Goal: Transaction & Acquisition: Purchase product/service

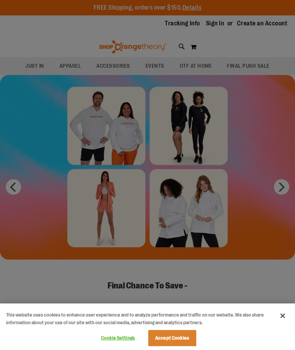
click at [170, 341] on button "Accept Cookies" at bounding box center [172, 338] width 48 height 16
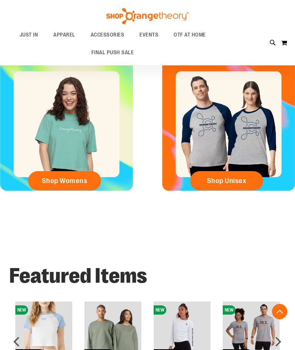
scroll to position [382, 0]
click at [79, 179] on span "Shop Womens" at bounding box center [65, 181] width 46 height 8
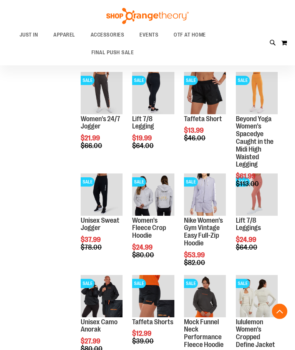
scroll to position [277, 0]
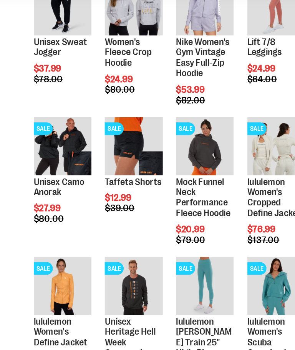
scroll to position [391, 0]
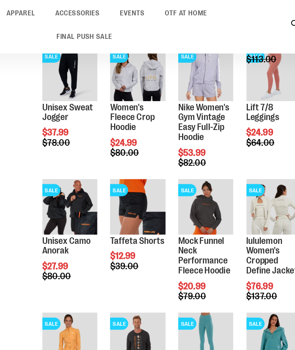
click at [132, 102] on link "Women's Fleece Crop Hoodie" at bounding box center [149, 113] width 34 height 23
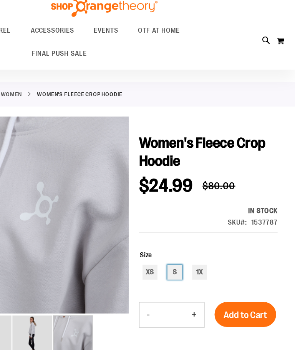
click at [196, 216] on div "S" at bounding box center [202, 222] width 12 height 12
type input "***"
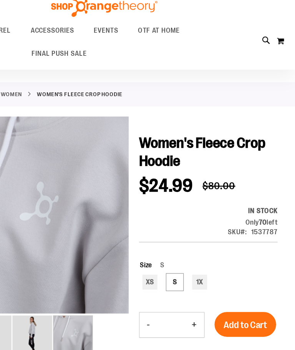
click at [240, 258] on span "Add to Cart" at bounding box center [257, 262] width 34 height 8
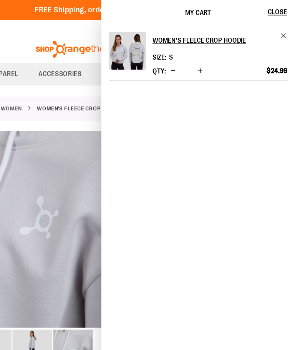
click at [274, 10] on span "Close" at bounding box center [281, 9] width 15 height 6
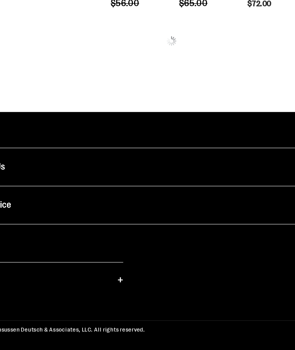
scroll to position [351, 0]
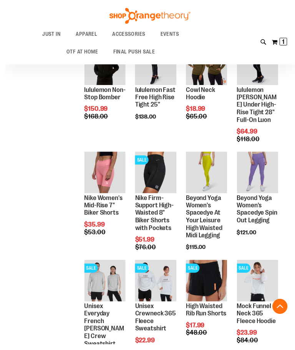
scroll to position [532, 0]
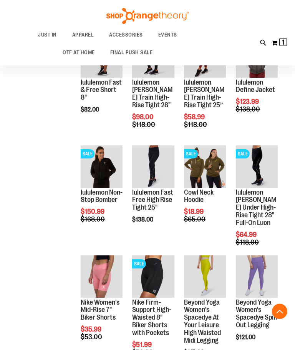
scroll to position [431, 0]
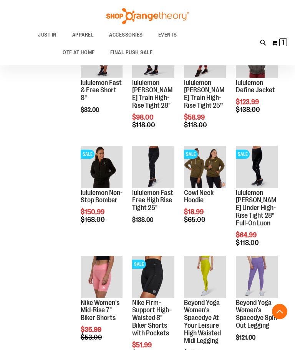
click at [209, 263] on span "Quickview" at bounding box center [202, 273] width 36 height 20
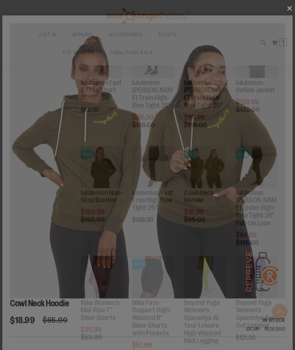
scroll to position [0, 0]
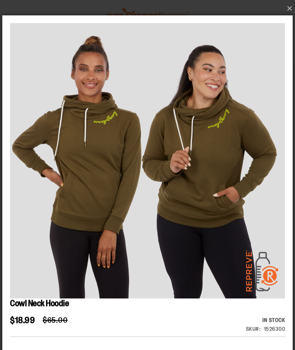
click at [290, 9] on button "×" at bounding box center [150, 8] width 290 height 17
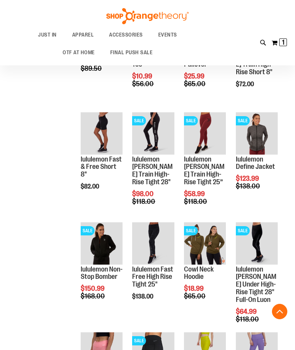
scroll to position [355, 0]
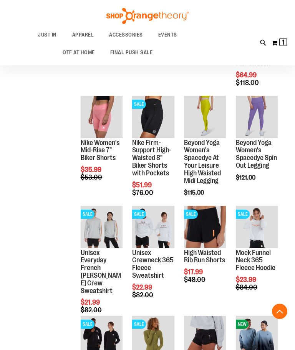
scroll to position [591, 0]
click at [160, 338] on span "Quickview" at bounding box center [150, 348] width 36 height 20
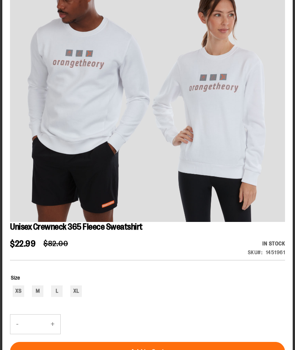
scroll to position [650, 0]
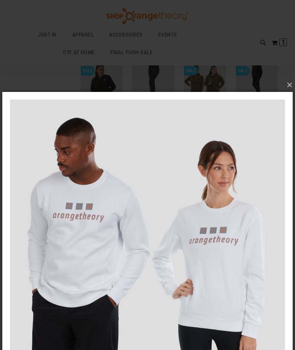
click at [293, 84] on button "×" at bounding box center [150, 84] width 290 height 17
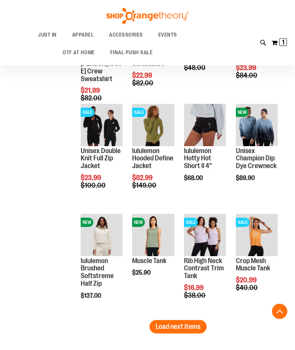
scroll to position [803, 0]
click at [182, 326] on span "Load next items" at bounding box center [178, 326] width 45 height 8
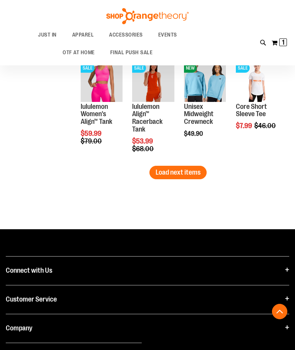
scroll to position [1301, 0]
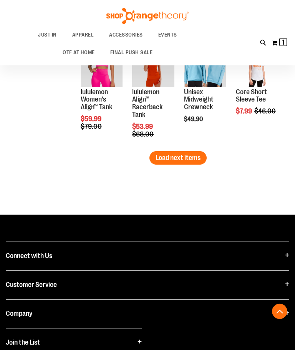
click at [178, 161] on span "Load next items" at bounding box center [178, 158] width 45 height 8
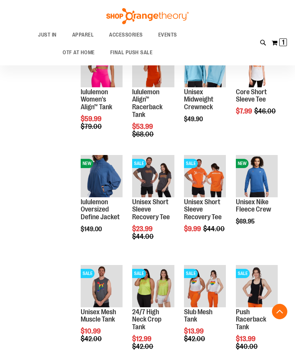
click at [163, 286] on img "product" at bounding box center [153, 286] width 42 height 42
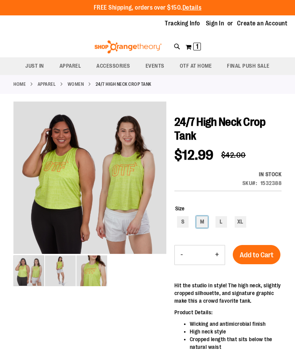
click at [207, 222] on div "M" at bounding box center [202, 222] width 12 height 12
type input "***"
click at [262, 256] on span "Add to Cart" at bounding box center [257, 255] width 34 height 8
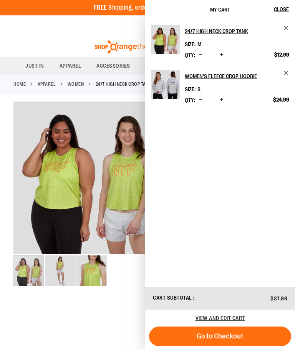
click at [283, 12] on span "Close" at bounding box center [281, 9] width 15 height 6
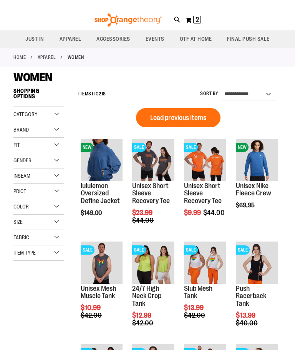
scroll to position [27, 0]
click at [107, 259] on img "product" at bounding box center [102, 262] width 42 height 42
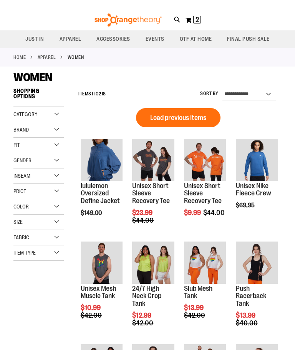
scroll to position [27, 0]
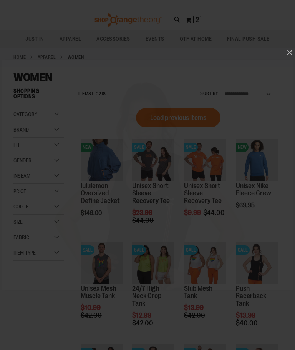
scroll to position [0, 0]
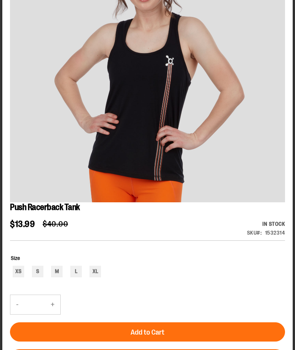
scroll to position [125, 0]
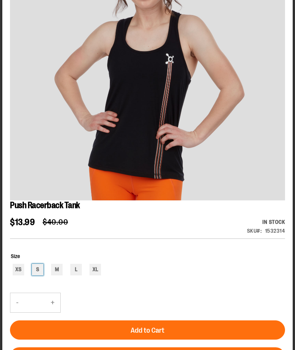
click at [40, 271] on div "S" at bounding box center [38, 270] width 12 height 12
type input "***"
click at [163, 328] on span "Add to Cart" at bounding box center [148, 330] width 34 height 8
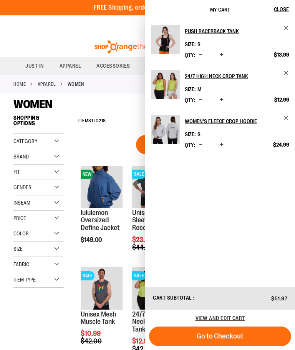
click at [286, 12] on span "Close" at bounding box center [281, 9] width 15 height 6
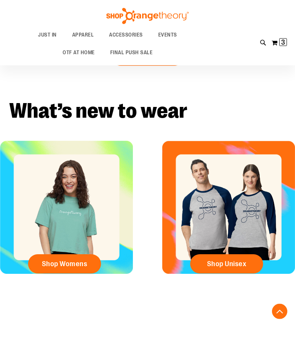
scroll to position [299, 0]
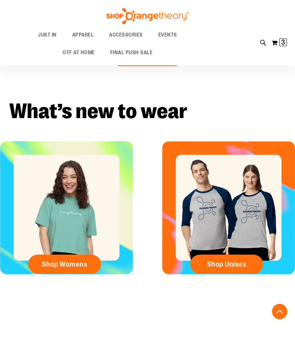
click at [72, 269] on link "Shop Womens" at bounding box center [64, 263] width 73 height 19
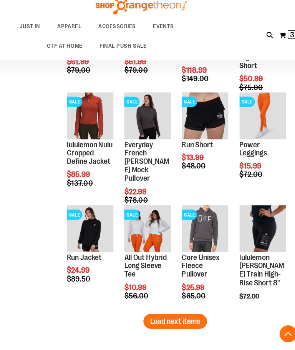
scroll to position [761, 0]
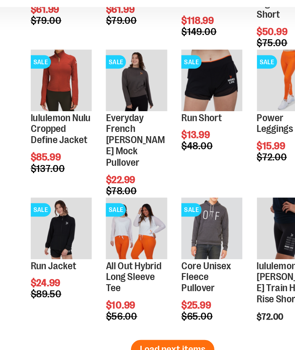
click at [132, 320] on span "Quickview" at bounding box center [150, 330] width 36 height 20
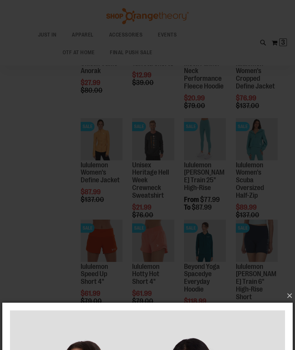
scroll to position [532, 0]
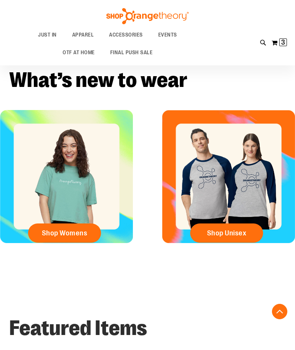
scroll to position [261, 0]
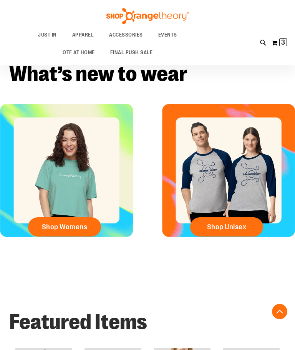
click at [63, 227] on span "Shop Womens" at bounding box center [65, 226] width 46 height 8
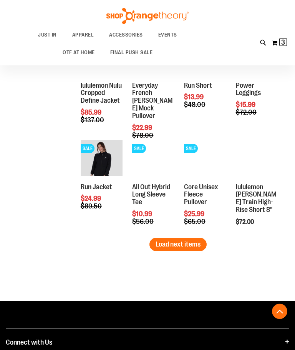
scroll to position [818, 0]
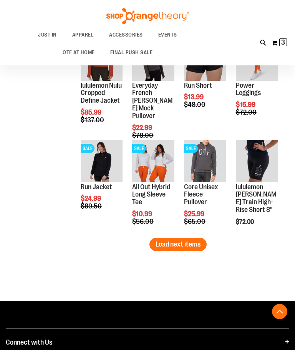
click at [183, 242] on span "Load next items" at bounding box center [178, 244] width 45 height 8
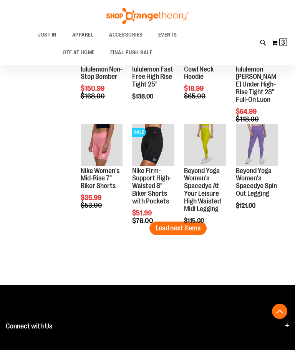
scroll to position [1138, 0]
click at [85, 253] on div "Page You're currently reading page 1 Page 2 Page 3 Page 4 Page 5" at bounding box center [178, 250] width 207 height 8
click at [176, 233] on button "Load next items" at bounding box center [177, 227] width 57 height 13
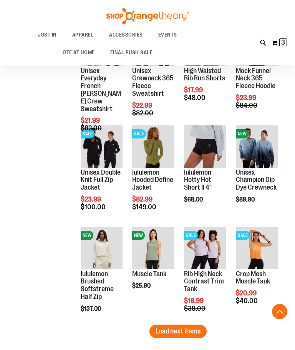
scroll to position [1375, 0]
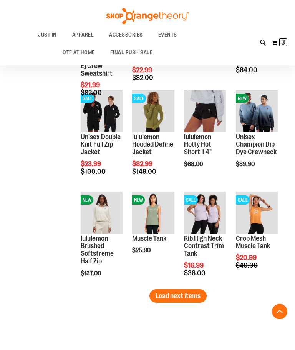
click at [180, 299] on span "Load next items" at bounding box center [178, 296] width 45 height 8
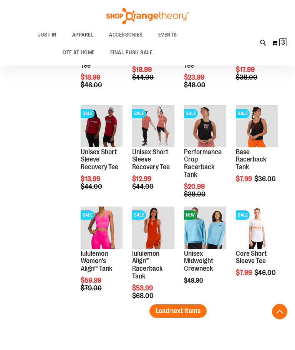
scroll to position [1667, 0]
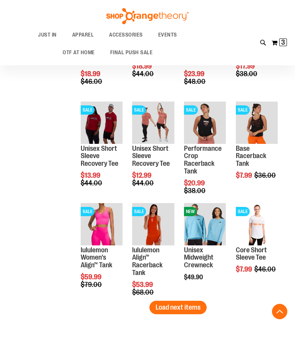
click at [180, 309] on span "Load next items" at bounding box center [178, 307] width 45 height 8
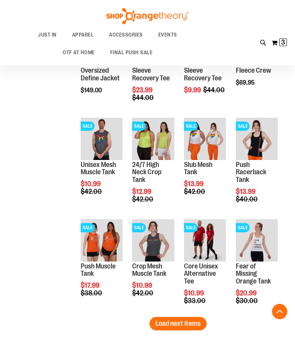
scroll to position [1973, 0]
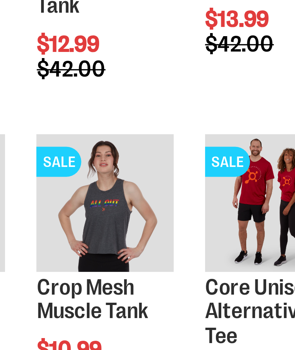
click at [132, 201] on img "product" at bounding box center [153, 222] width 42 height 42
click at [132, 319] on span "Quickview" at bounding box center [150, 329] width 36 height 20
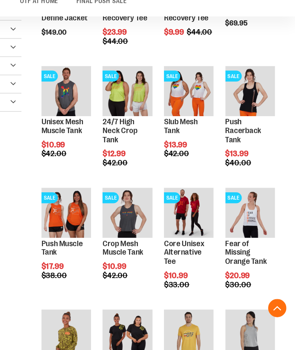
scroll to position [133, 0]
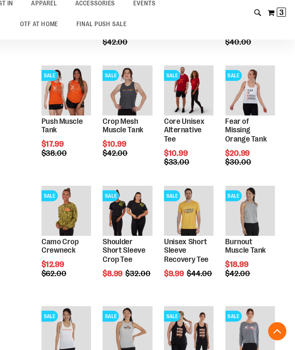
scroll to position [254, 0]
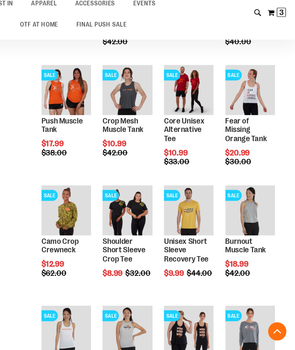
click at [81, 305] on span "Quickview" at bounding box center [99, 315] width 36 height 20
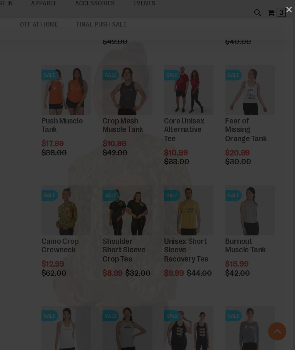
scroll to position [0, 0]
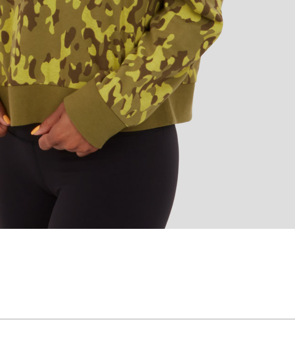
scroll to position [317, 0]
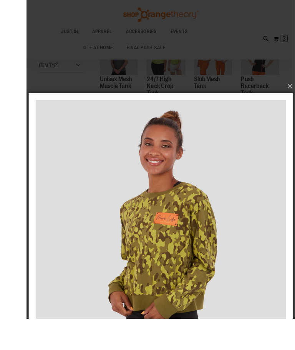
scroll to position [279, 0]
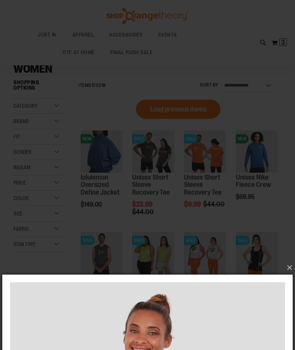
scroll to position [27, 0]
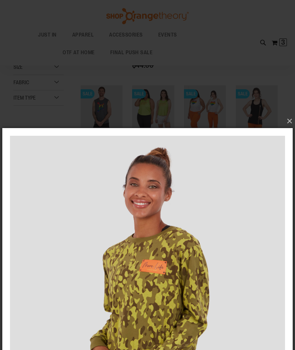
click at [294, 121] on button "×" at bounding box center [150, 121] width 290 height 17
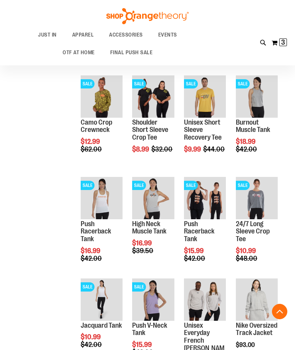
scroll to position [397, 0]
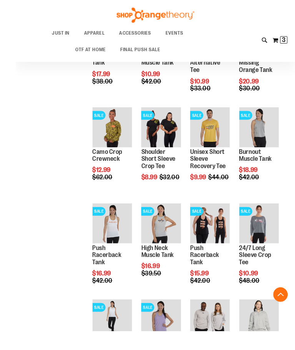
scroll to position [378, 0]
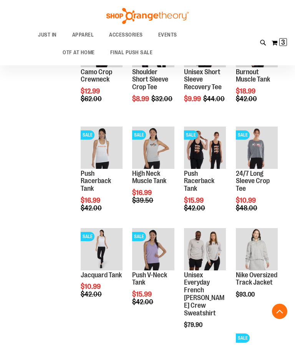
scroll to position [448, 0]
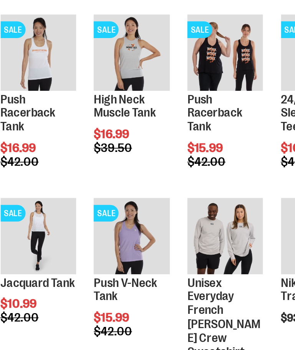
click at [132, 216] on img "product" at bounding box center [153, 237] width 42 height 42
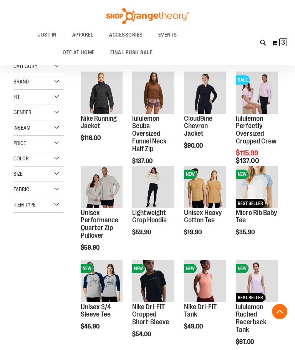
scroll to position [395, 80]
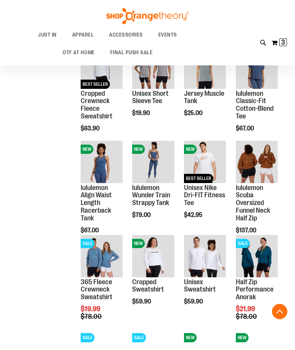
scroll to position [438, 0]
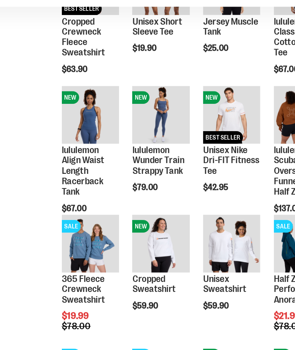
click at [81, 217] on img "product" at bounding box center [102, 238] width 42 height 42
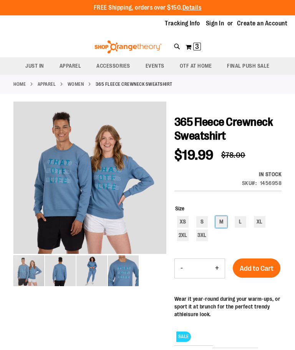
click at [226, 222] on div "M" at bounding box center [222, 222] width 12 height 12
type input "***"
click at [255, 266] on span "Add to Cart" at bounding box center [257, 268] width 34 height 8
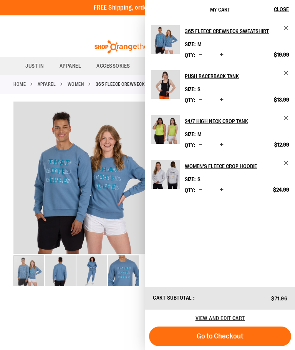
click at [281, 9] on span "Close" at bounding box center [281, 9] width 15 height 6
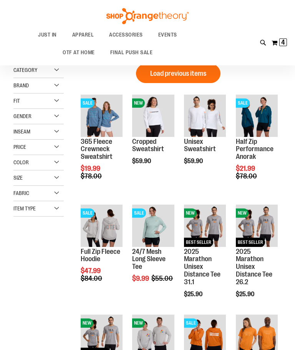
scroll to position [70, 0]
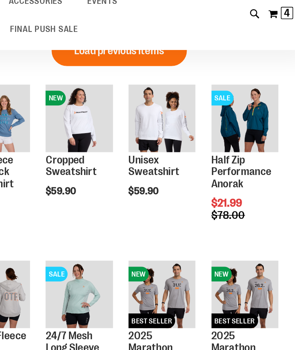
click at [236, 87] on img "product" at bounding box center [257, 108] width 42 height 42
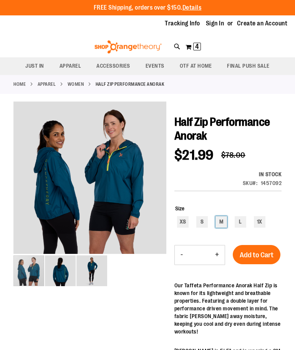
click at [222, 224] on div "M" at bounding box center [222, 222] width 12 height 12
type input "***"
click at [264, 256] on span "Add to Cart" at bounding box center [257, 255] width 34 height 8
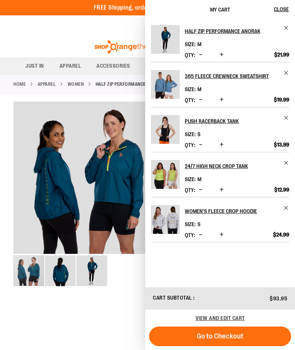
click at [284, 12] on span "Close" at bounding box center [281, 9] width 15 height 6
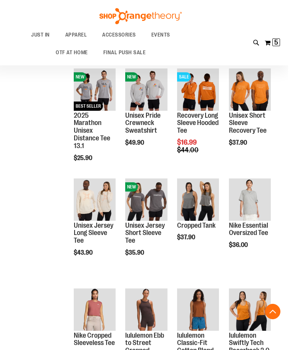
scroll to position [323, 0]
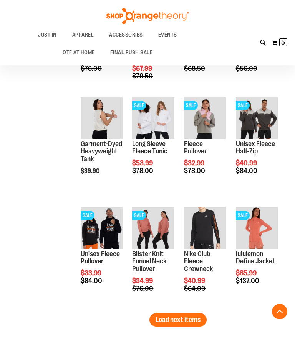
scroll to position [830, 0]
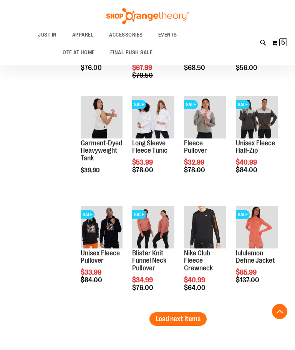
click at [186, 319] on span "Load next items" at bounding box center [178, 319] width 45 height 8
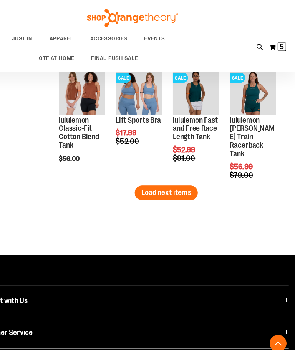
scroll to position [1303, 0]
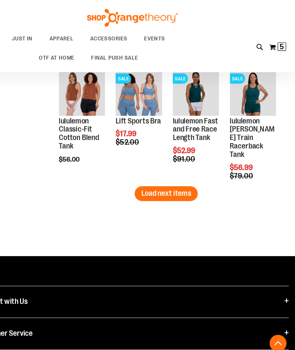
click at [156, 172] on span "Load next items" at bounding box center [178, 175] width 45 height 8
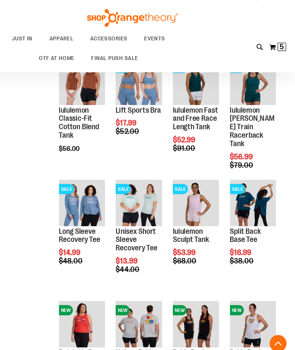
scroll to position [1312, 0]
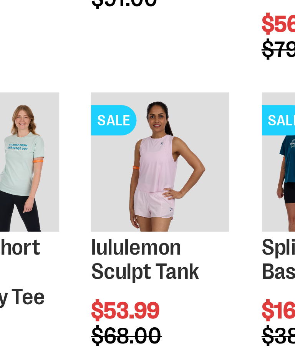
click at [184, 163] on img "product" at bounding box center [205, 184] width 42 height 42
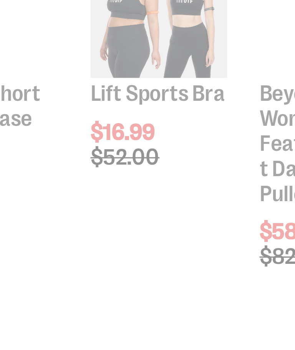
scroll to position [506, 156]
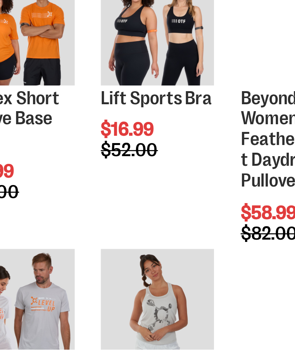
scroll to position [306, 0]
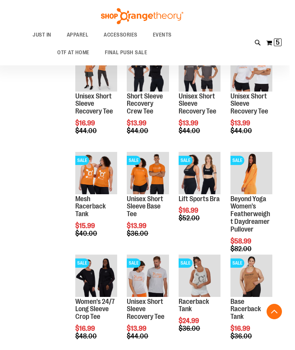
scroll to position [326, 0]
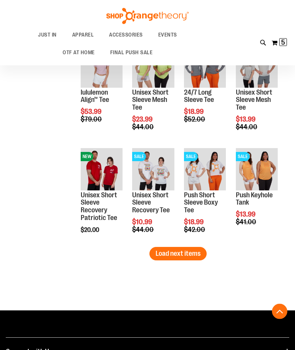
scroll to position [744, 0]
click at [172, 257] on span "Load next items" at bounding box center [178, 253] width 45 height 8
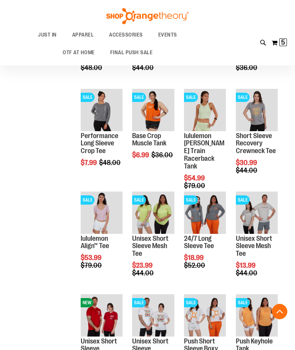
scroll to position [607, 0]
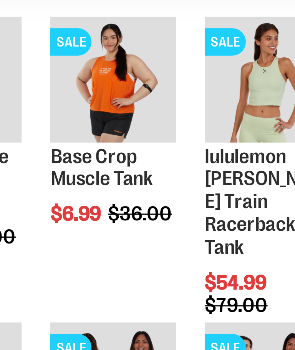
click at [132, 80] on img "product" at bounding box center [153, 101] width 42 height 42
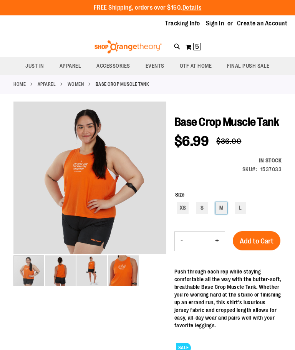
click at [223, 214] on div "M" at bounding box center [222, 208] width 12 height 12
type input "***"
click at [259, 245] on span "Add to Cart" at bounding box center [257, 241] width 34 height 8
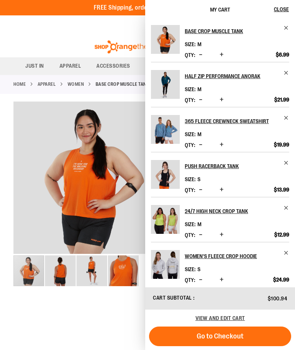
click at [287, 254] on span "Remove item" at bounding box center [287, 253] width 6 height 6
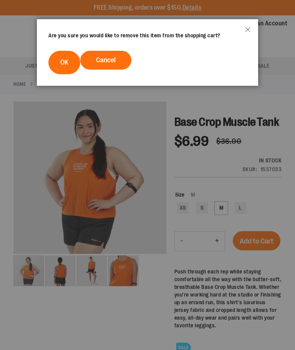
click at [66, 67] on button "OK" at bounding box center [64, 62] width 32 height 23
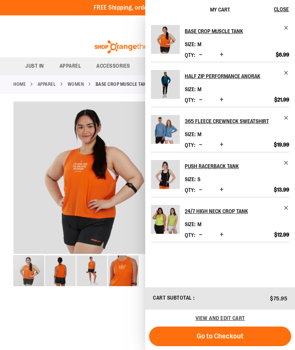
click at [284, 10] on span "Close" at bounding box center [281, 9] width 15 height 6
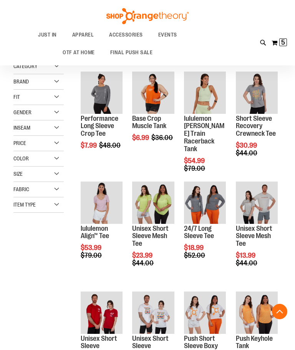
scroll to position [517, 115]
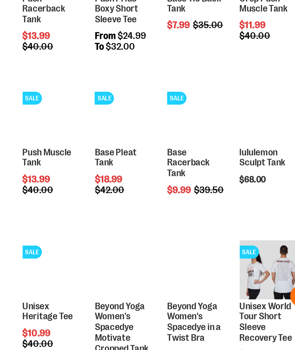
scroll to position [358, 0]
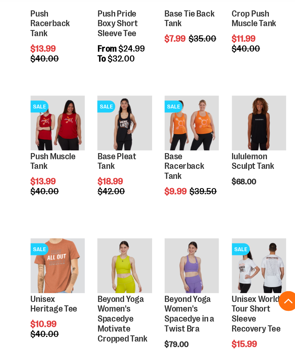
click at [81, 153] on img "product" at bounding box center [102, 174] width 42 height 42
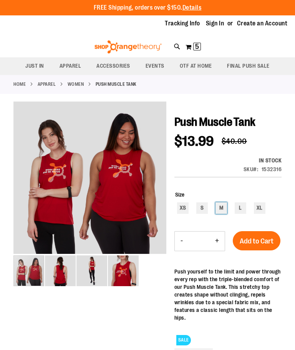
click at [225, 208] on div "M" at bounding box center [222, 208] width 12 height 12
type input "***"
click at [259, 239] on span "Add to Cart" at bounding box center [257, 241] width 34 height 8
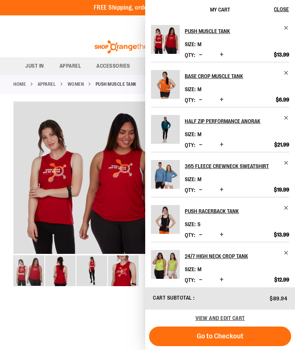
click at [284, 8] on span "Close" at bounding box center [281, 9] width 15 height 6
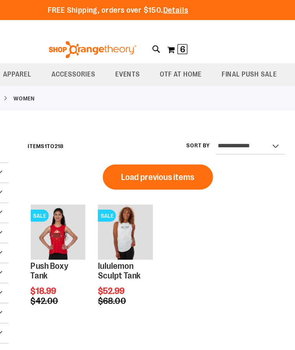
click at [150, 134] on span "Load previous items" at bounding box center [178, 136] width 56 height 8
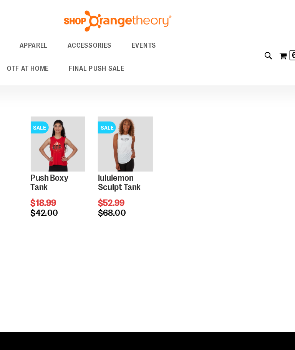
scroll to position [425, 0]
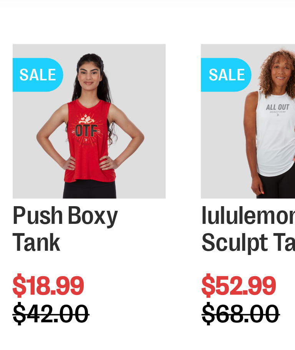
click at [81, 89] on img "product" at bounding box center [102, 110] width 42 height 42
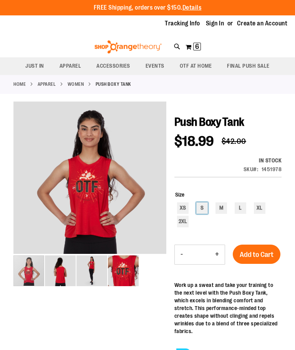
click at [204, 211] on div "S" at bounding box center [202, 208] width 12 height 12
type input "***"
click at [253, 258] on span "Add to Cart" at bounding box center [257, 254] width 34 height 8
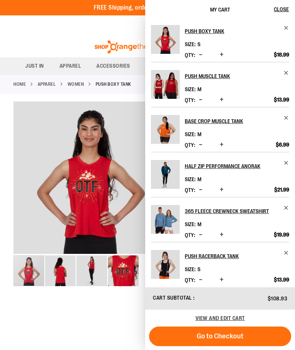
click at [281, 7] on span "Close" at bounding box center [281, 9] width 15 height 6
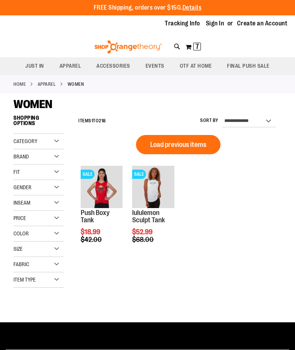
click at [184, 147] on span "Load previous items" at bounding box center [178, 145] width 56 height 8
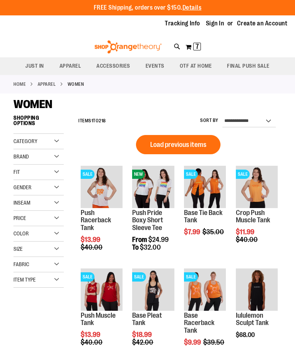
click at [178, 142] on span "Load previous items" at bounding box center [178, 145] width 56 height 8
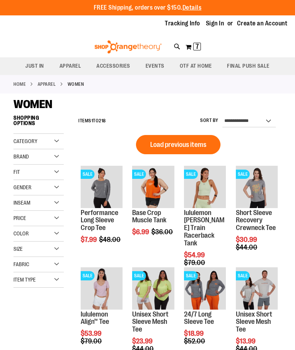
click at [184, 142] on span "Load previous items" at bounding box center [178, 145] width 56 height 8
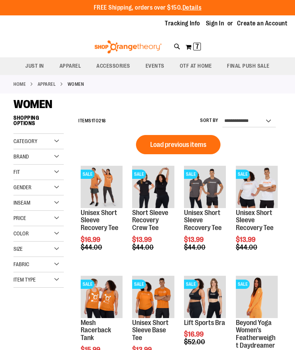
click at [180, 142] on span "Load previous items" at bounding box center [178, 145] width 56 height 8
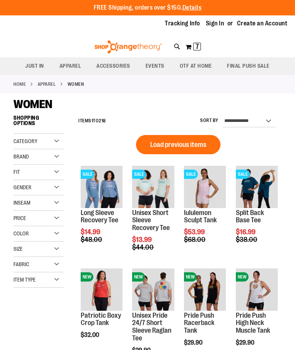
click at [185, 143] on span "Load previous items" at bounding box center [178, 145] width 56 height 8
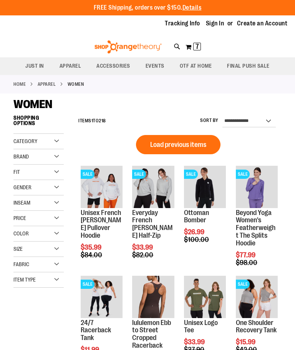
click at [27, 236] on span "Color" at bounding box center [20, 233] width 15 height 6
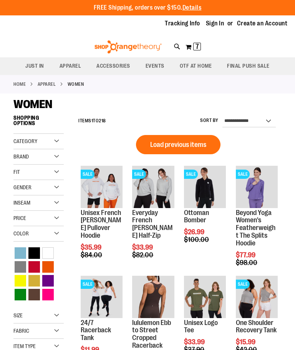
click at [53, 279] on div "Purple" at bounding box center [48, 281] width 12 height 12
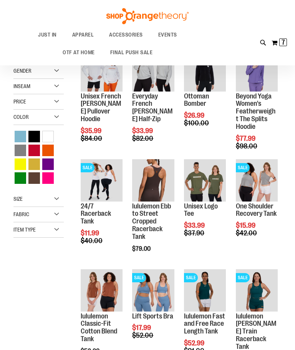
scroll to position [111, 0]
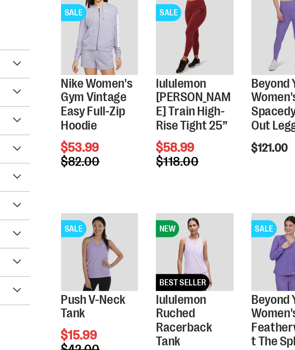
click at [81, 255] on img "product" at bounding box center [102, 276] width 42 height 42
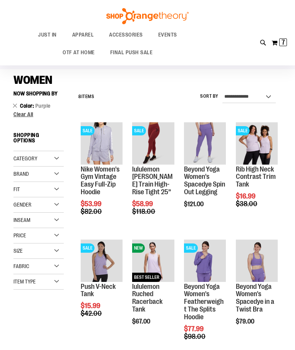
scroll to position [16, 0]
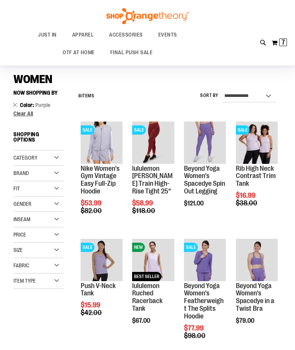
click at [263, 132] on img "product" at bounding box center [257, 142] width 42 height 42
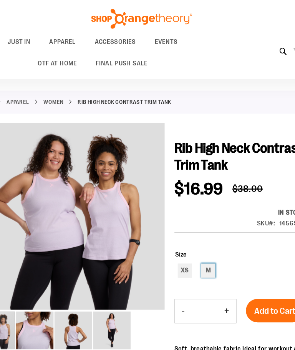
click at [196, 220] on div "M" at bounding box center [202, 222] width 12 height 12
type input "***"
click at [240, 254] on span "Add to Cart" at bounding box center [257, 254] width 34 height 8
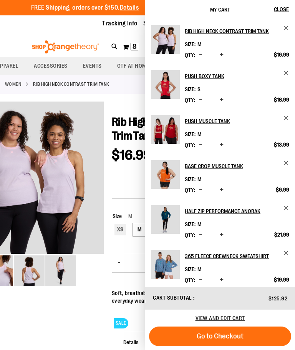
click at [280, 14] on button "Close" at bounding box center [284, 9] width 21 height 19
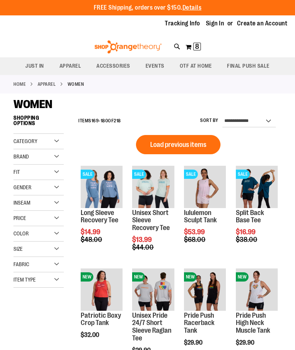
click at [27, 229] on div "Color" at bounding box center [38, 233] width 50 height 15
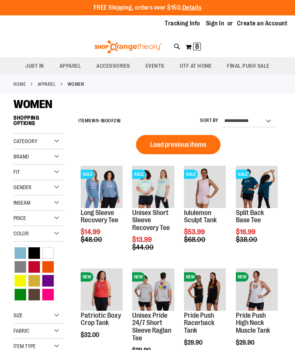
click at [51, 292] on div "Pink" at bounding box center [48, 295] width 12 height 12
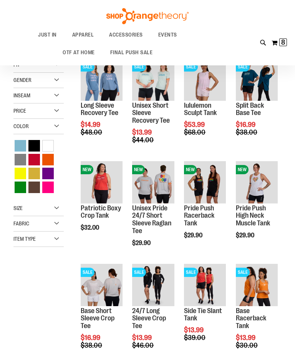
scroll to position [111, 0]
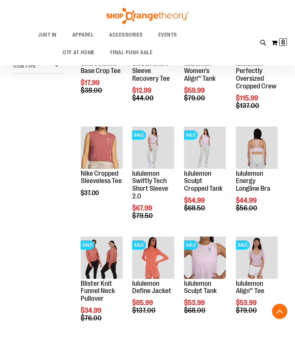
scroll to position [240, 0]
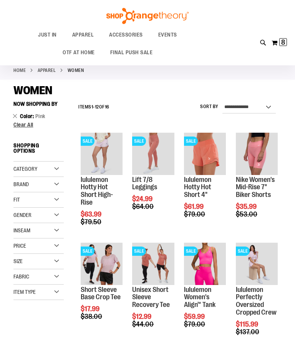
scroll to position [13, 0]
click at [112, 257] on img "product" at bounding box center [102, 263] width 42 height 42
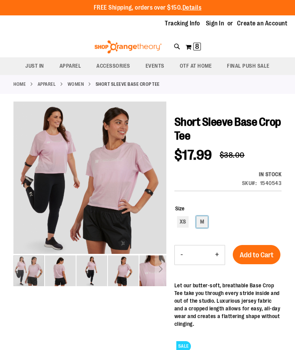
click at [202, 223] on div "M" at bounding box center [202, 222] width 12 height 12
type input "***"
click at [262, 255] on span "Add to Cart" at bounding box center [257, 255] width 34 height 8
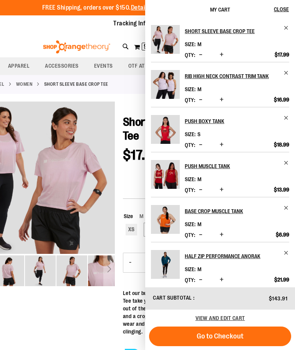
scroll to position [0, 52]
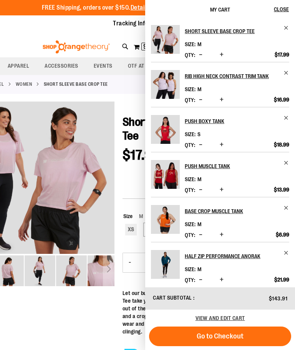
click at [213, 315] on span "View and edit cart" at bounding box center [221, 318] width 50 height 6
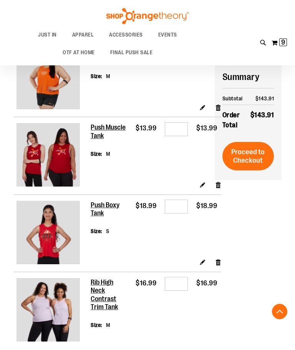
scroll to position [428, 0]
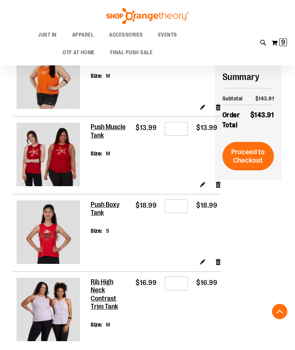
click at [215, 111] on link "Remove item" at bounding box center [218, 107] width 7 height 8
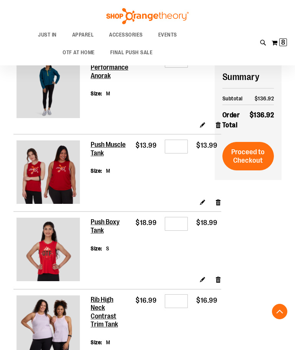
scroll to position [335, 0]
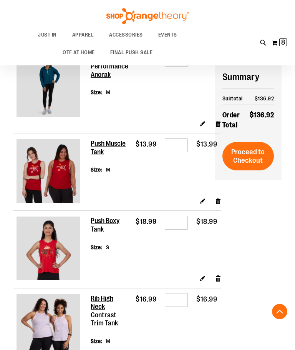
click at [215, 204] on link "Remove item" at bounding box center [218, 200] width 7 height 8
